Goal: Information Seeking & Learning: Learn about a topic

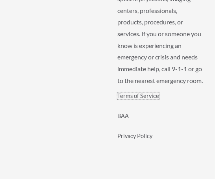
scroll to position [4385, 0]
